Goal: Task Accomplishment & Management: Use online tool/utility

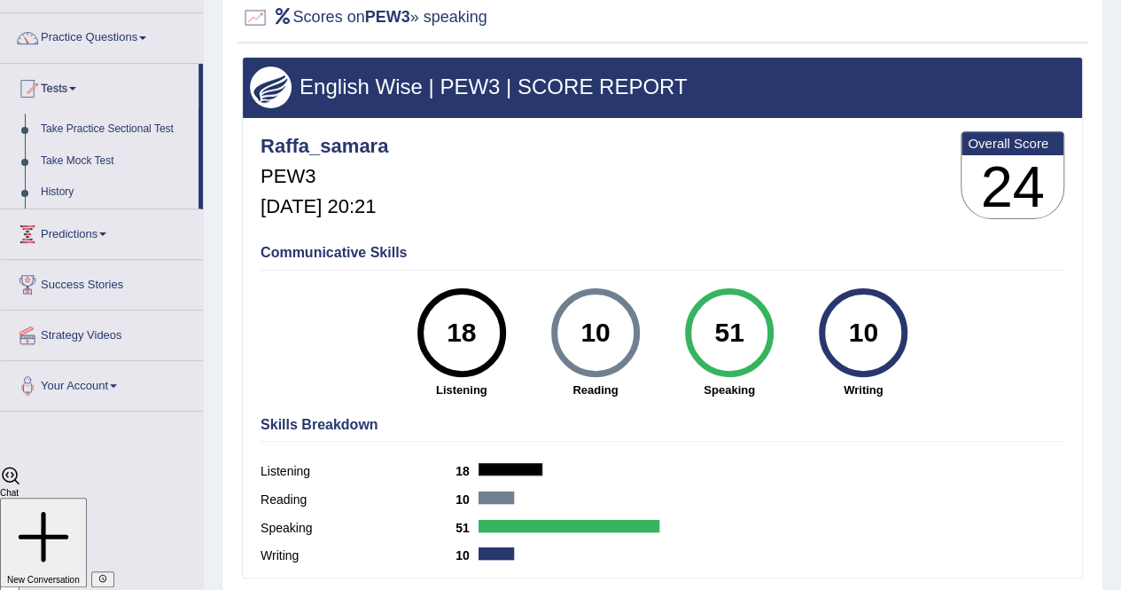
scroll to position [4113, 0]
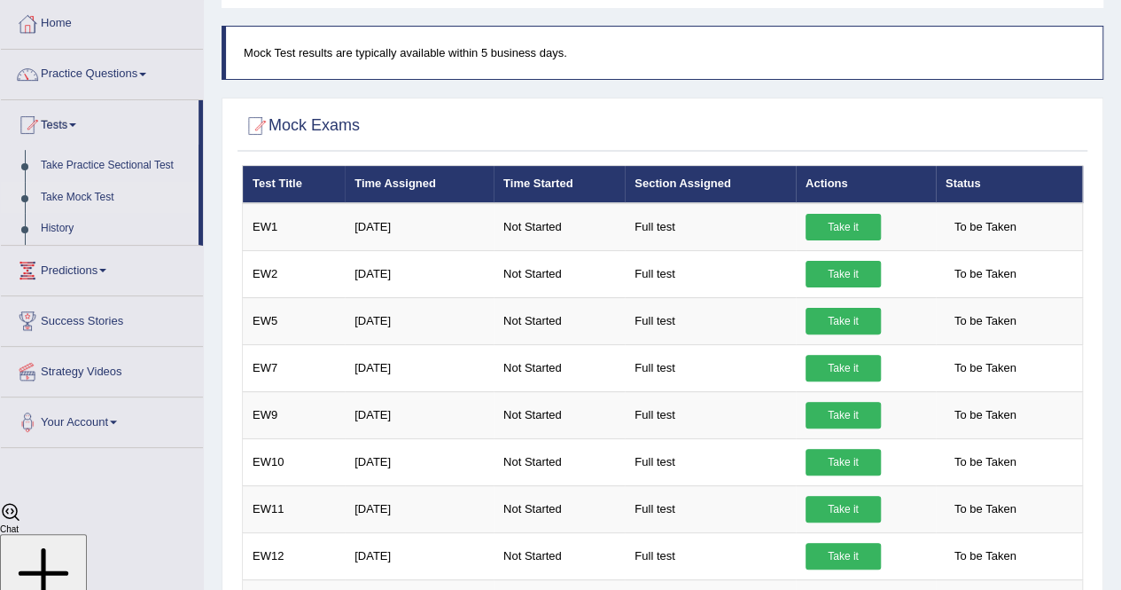
scroll to position [4113, 0]
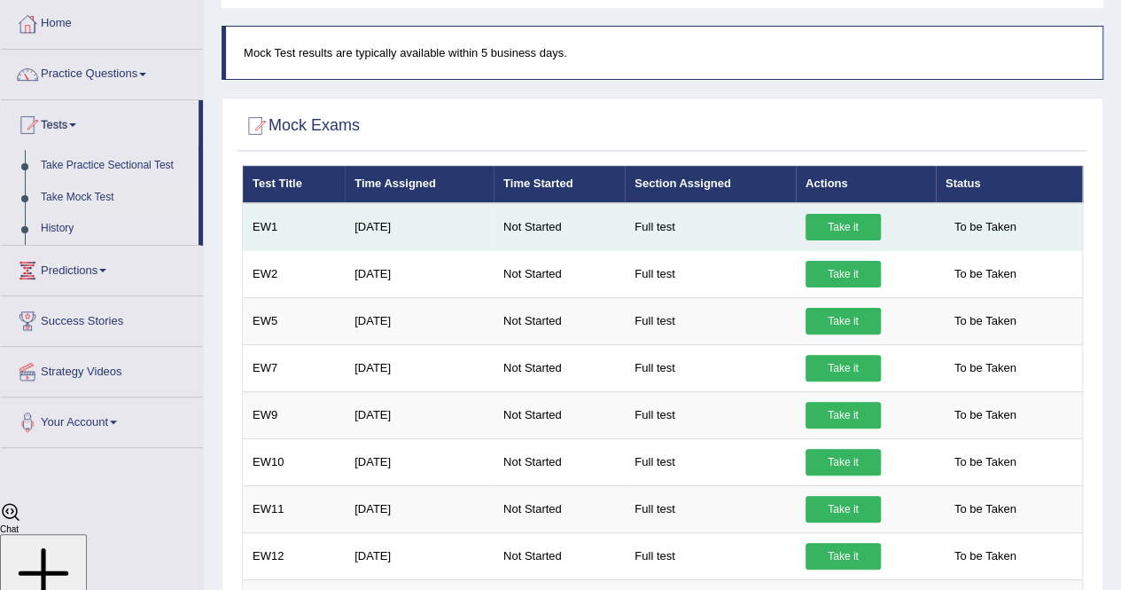
drag, startPoint x: 0, startPoint y: 0, endPoint x: 842, endPoint y: 224, distance: 871.5
click at [842, 224] on link "Take it" at bounding box center [843, 227] width 75 height 27
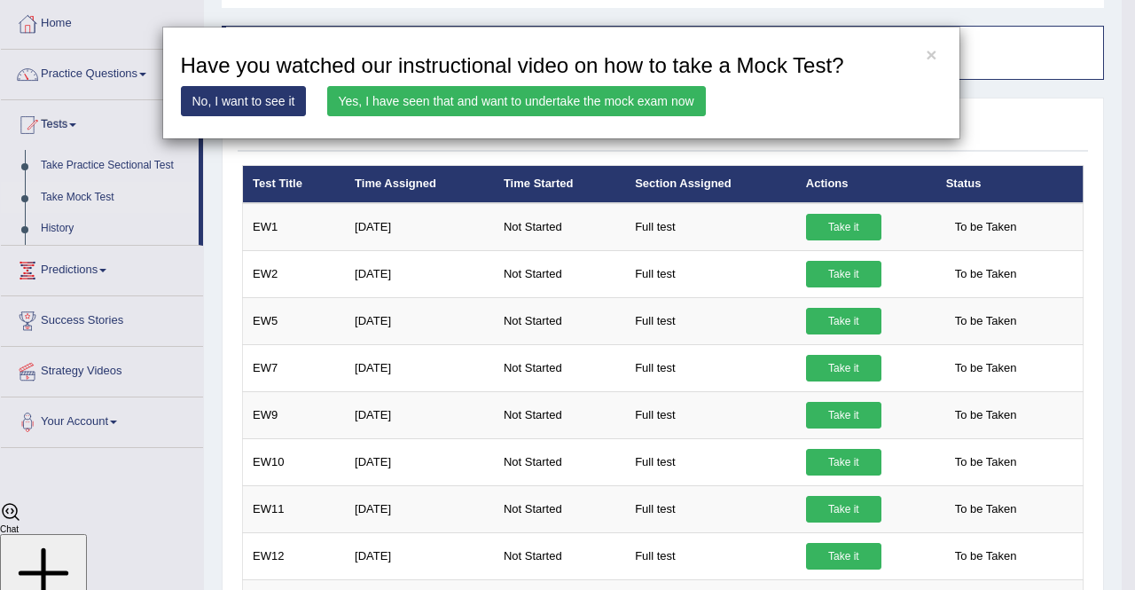
click at [496, 98] on link "Yes, I have seen that and want to undertake the mock exam now" at bounding box center [516, 101] width 379 height 30
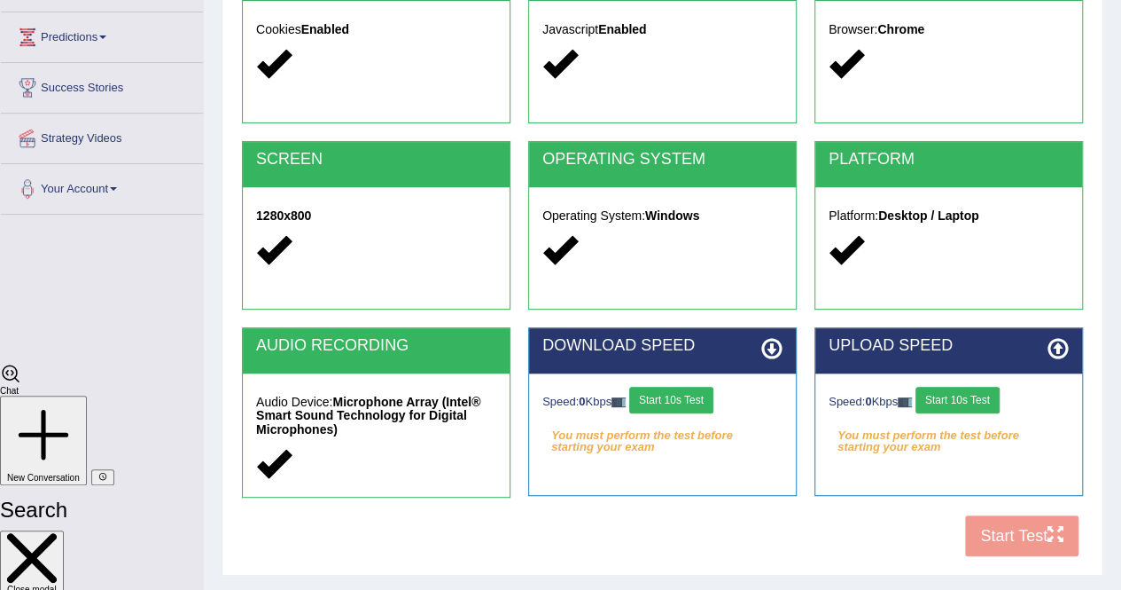
scroll to position [340, 0]
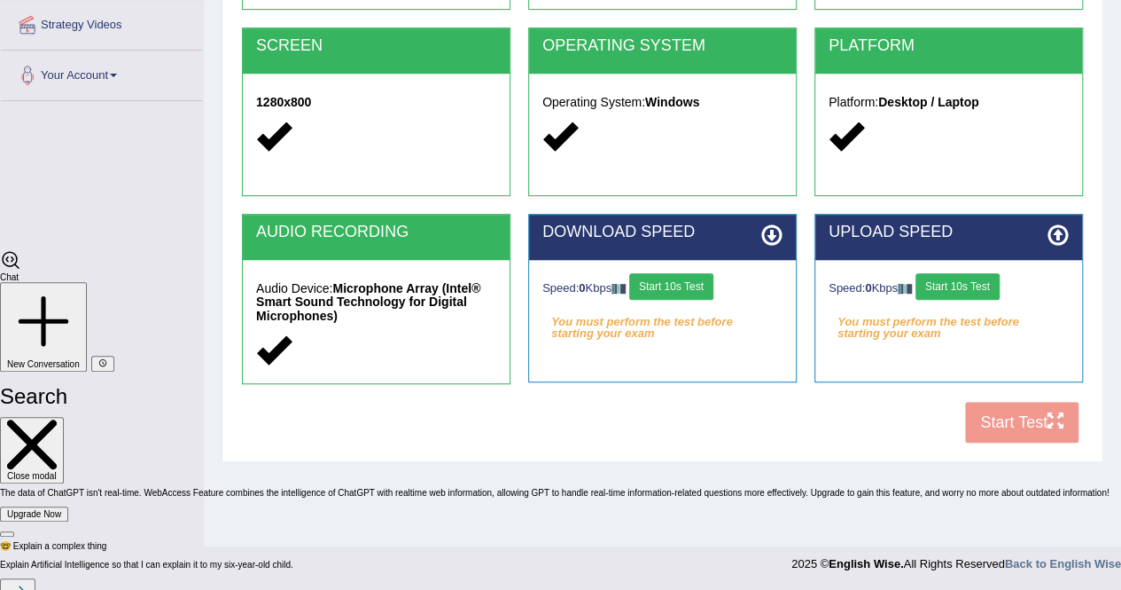
click at [674, 285] on button "Start 10s Test" at bounding box center [671, 286] width 84 height 27
click at [966, 288] on button "Start 10s Test" at bounding box center [958, 286] width 84 height 27
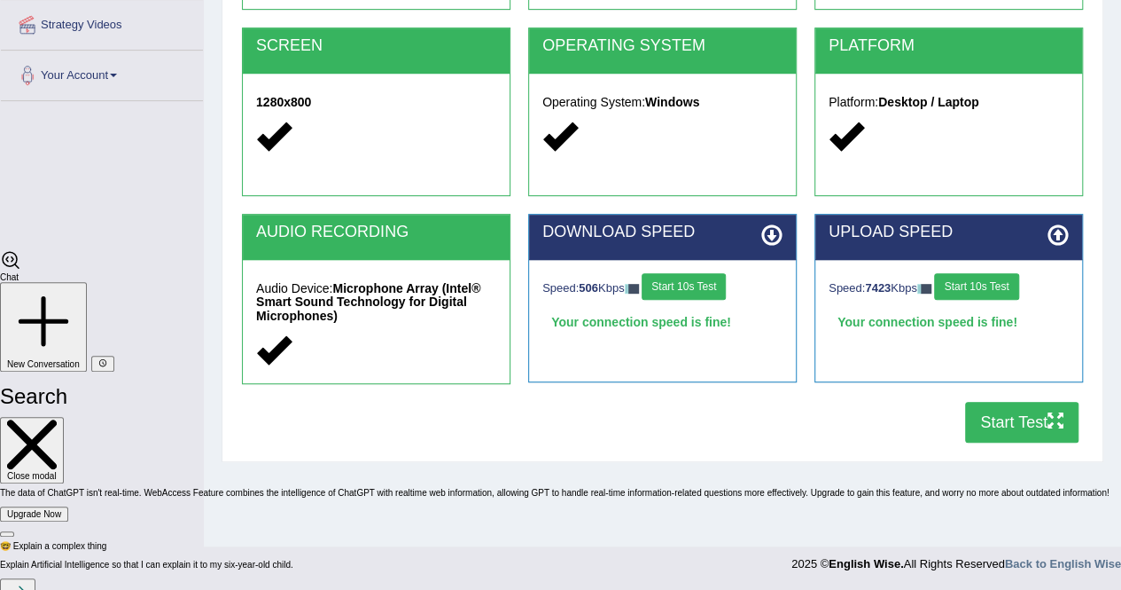
click at [1030, 426] on button "Start Test" at bounding box center [1021, 422] width 113 height 41
